Goal: Task Accomplishment & Management: Complete application form

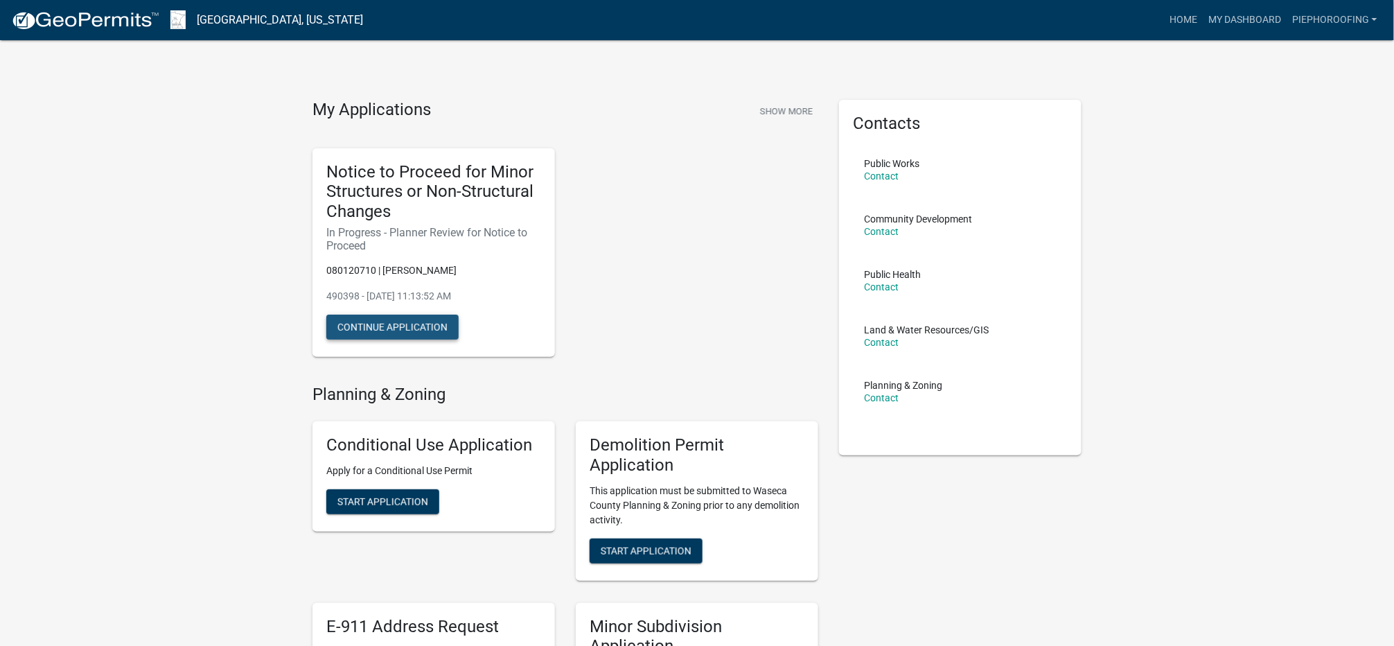
click at [392, 326] on button "Continue Application" at bounding box center [392, 327] width 132 height 25
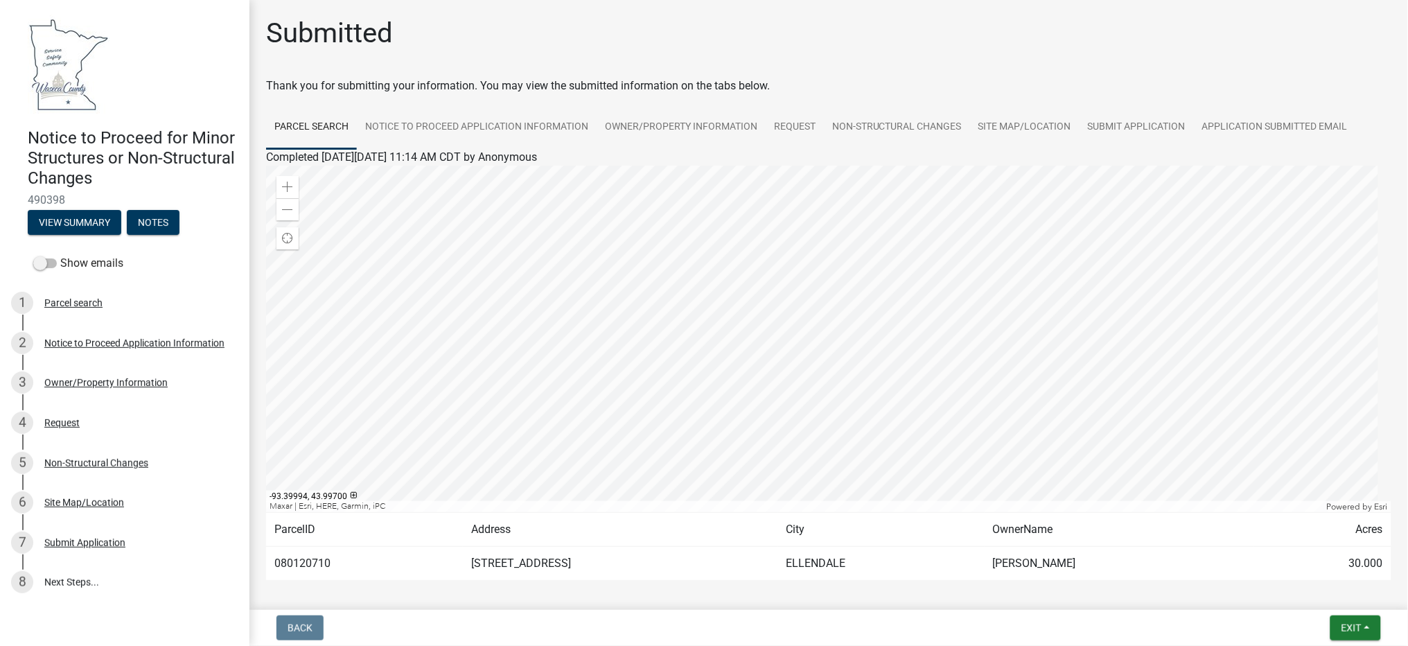
scroll to position [58, 0]
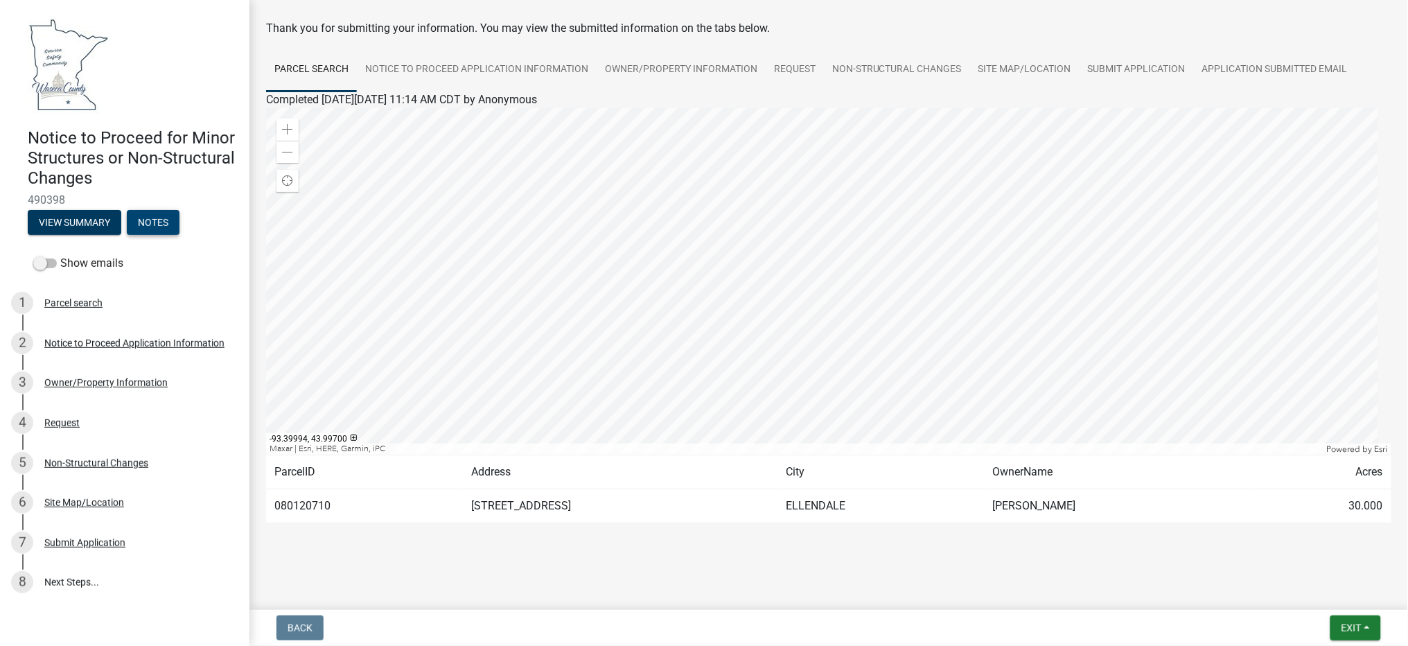
click at [165, 223] on button "Notes" at bounding box center [153, 222] width 53 height 25
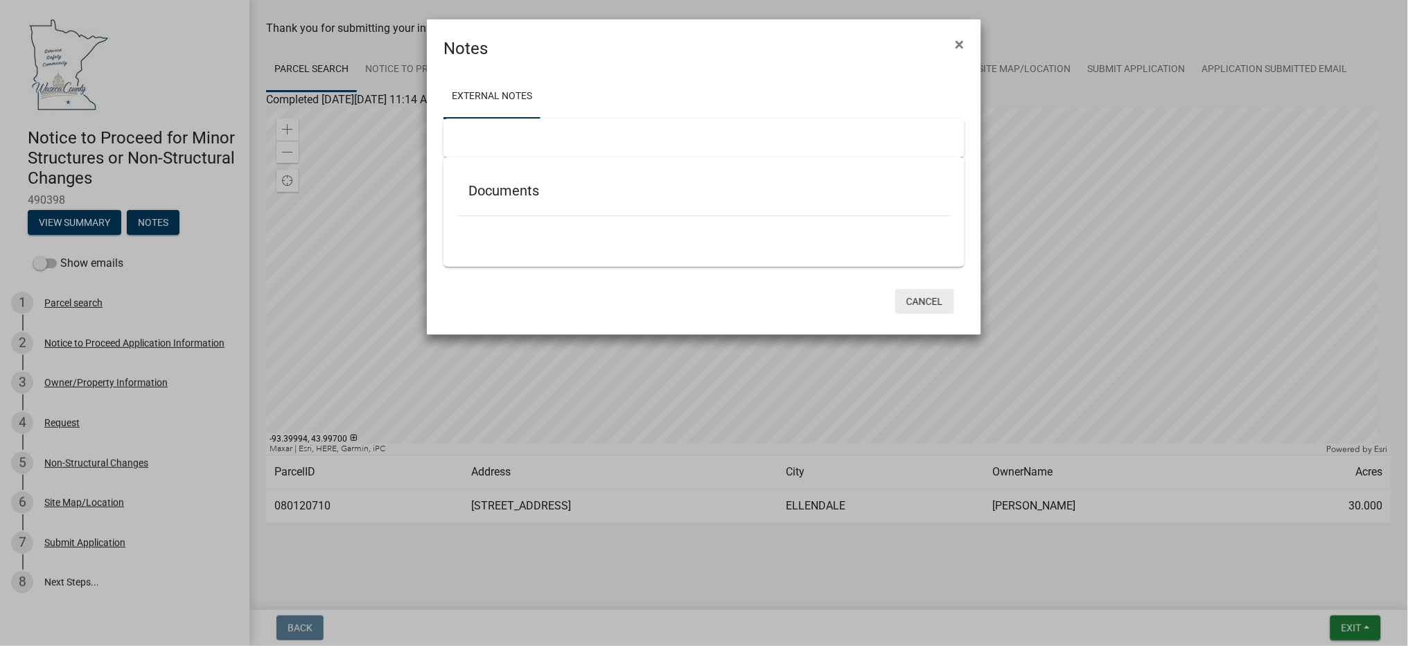
click at [929, 299] on button "Cancel" at bounding box center [924, 301] width 59 height 25
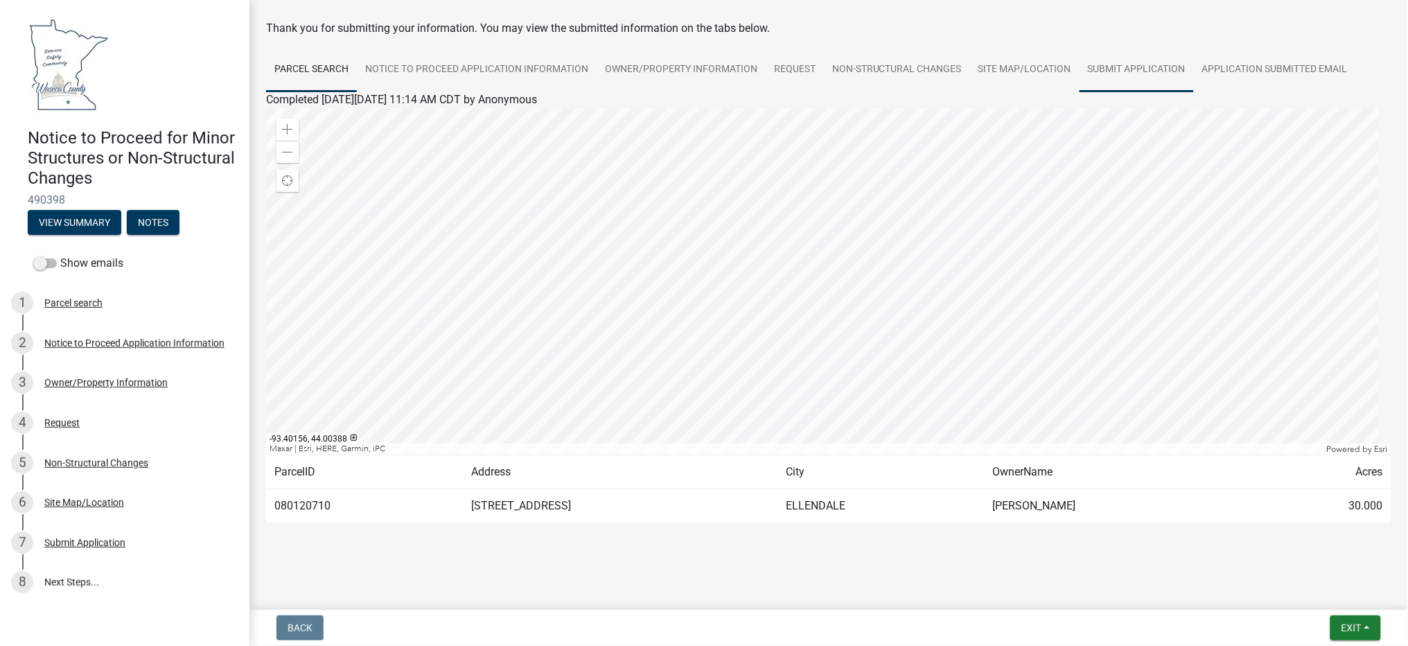
click at [1122, 64] on link "Submit Application" at bounding box center [1136, 70] width 114 height 44
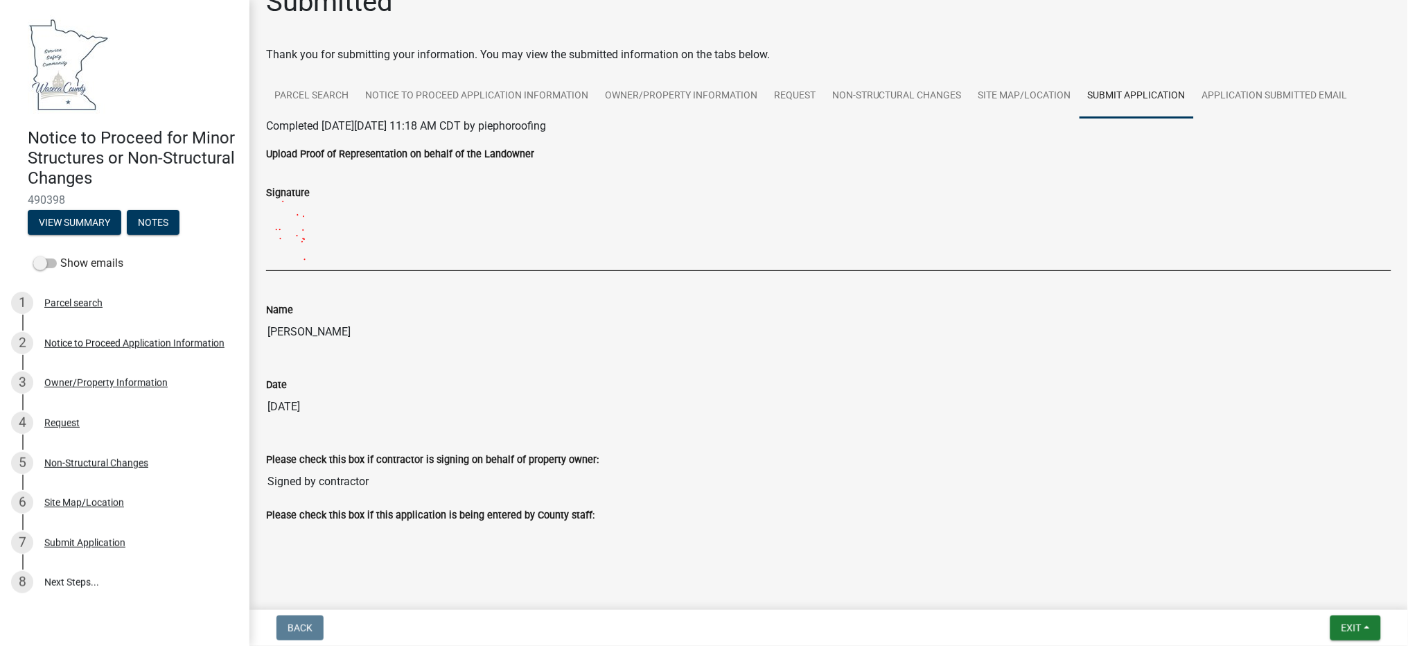
scroll to position [32, 0]
click at [91, 540] on div "Submit Application" at bounding box center [84, 543] width 81 height 10
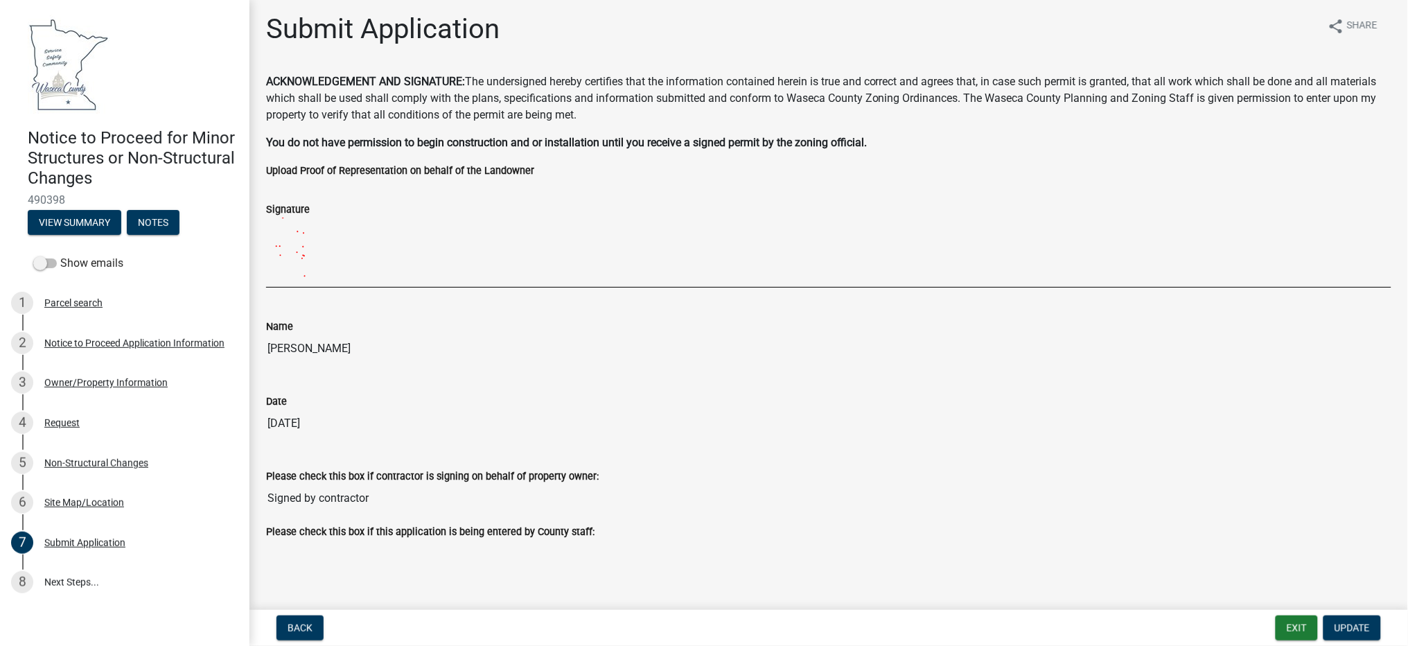
scroll to position [5, 0]
click at [66, 583] on link "8 Next Steps..." at bounding box center [124, 583] width 249 height 40
click at [76, 575] on link "8 Next Steps..." at bounding box center [124, 583] width 249 height 40
click at [1343, 626] on span "Update" at bounding box center [1351, 627] width 35 height 11
click at [58, 578] on link "8 Next Steps..." at bounding box center [124, 583] width 249 height 40
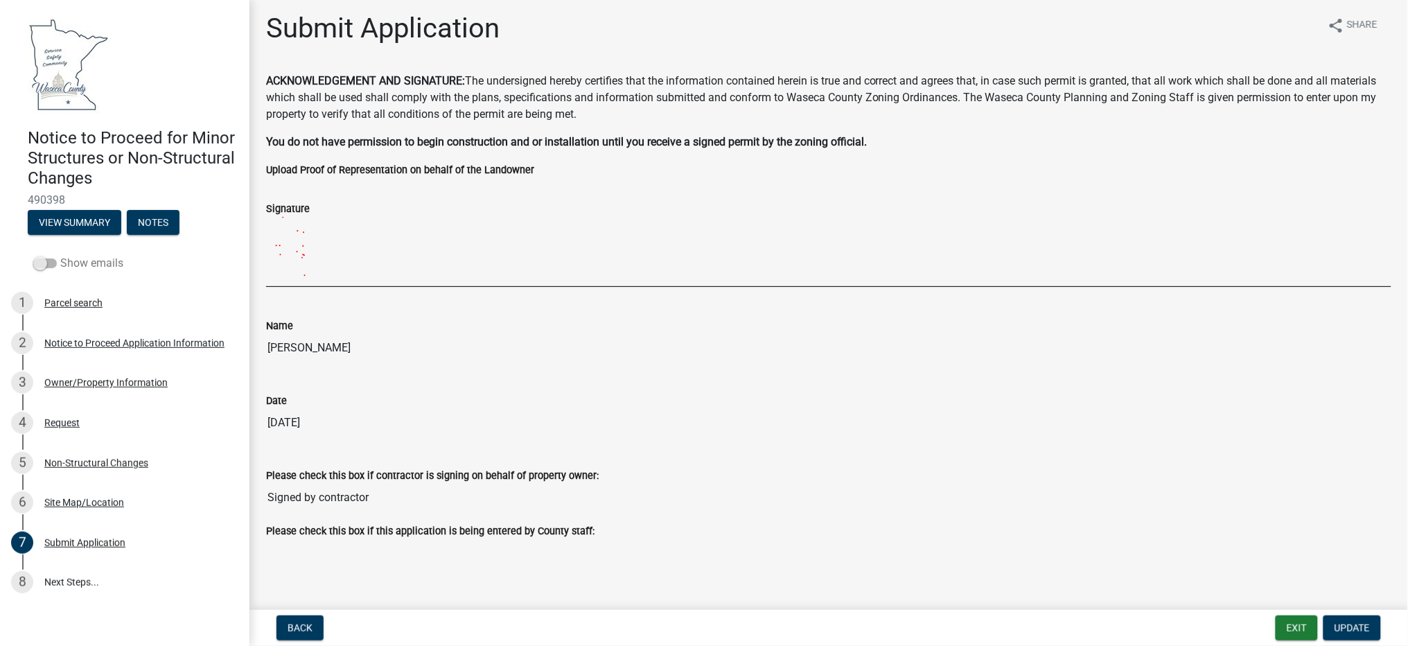
click at [48, 258] on span at bounding box center [45, 263] width 24 height 10
click at [60, 255] on input "Show emails" at bounding box center [60, 255] width 0 height 0
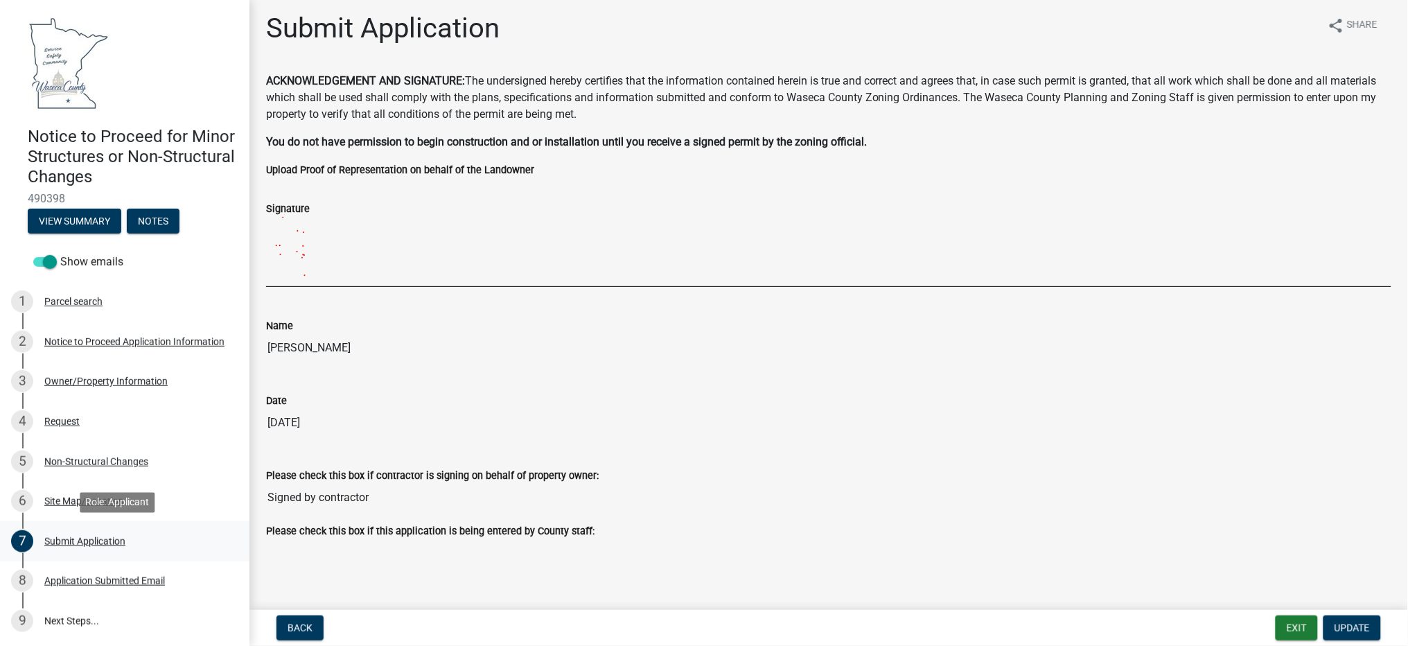
click at [82, 542] on div "Submit Application" at bounding box center [84, 541] width 81 height 10
click at [288, 236] on img at bounding box center [649, 251] width 767 height 69
click at [78, 578] on div "Application Submitted Email" at bounding box center [104, 581] width 121 height 10
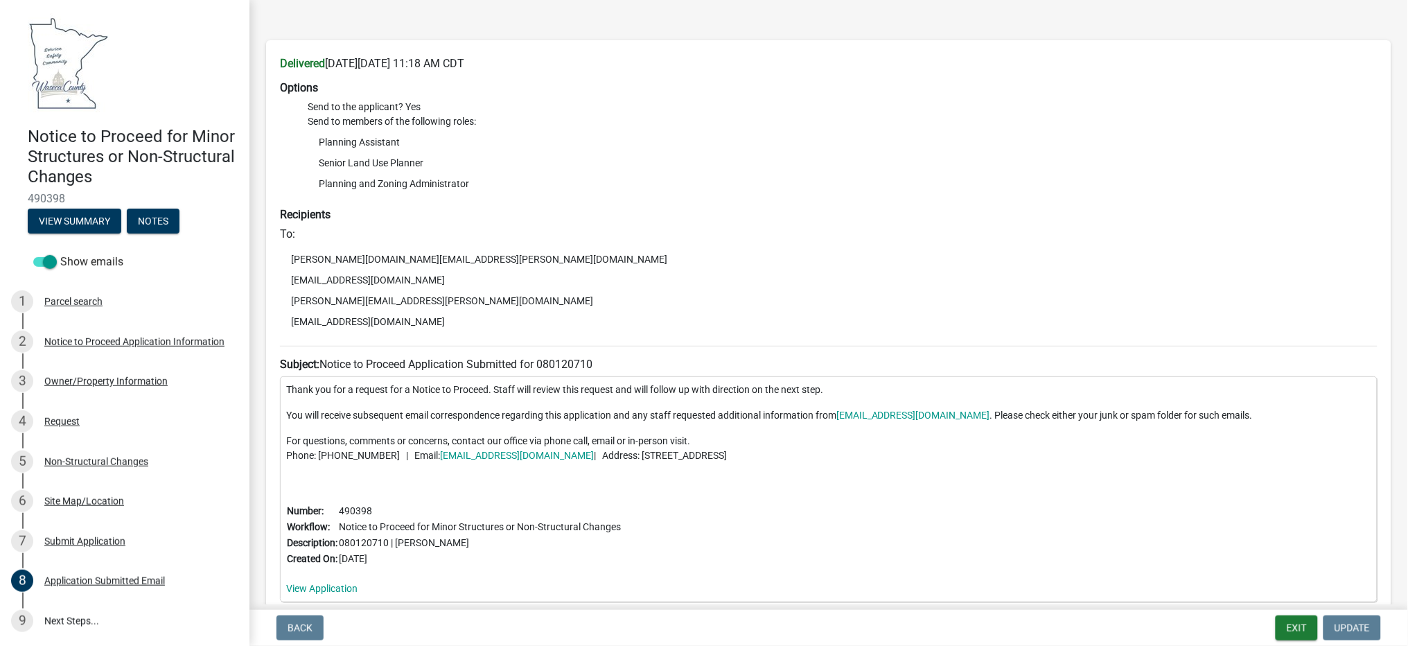
scroll to position [136, 0]
